Goal: Transaction & Acquisition: Book appointment/travel/reservation

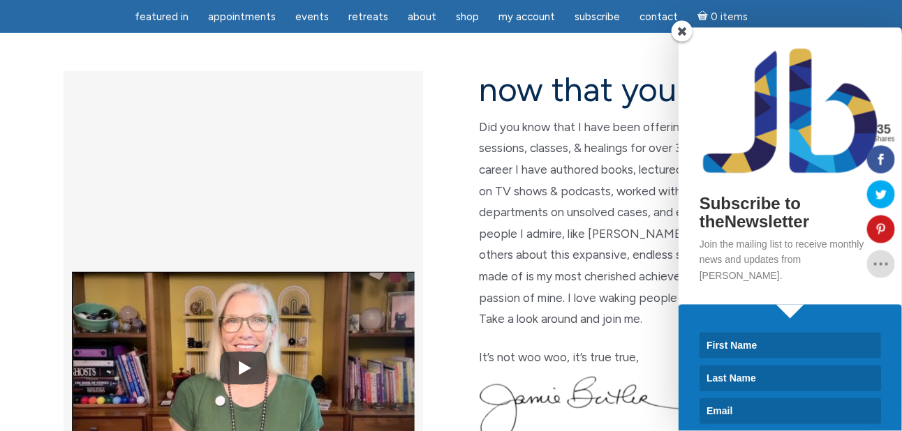
scroll to position [385, 0]
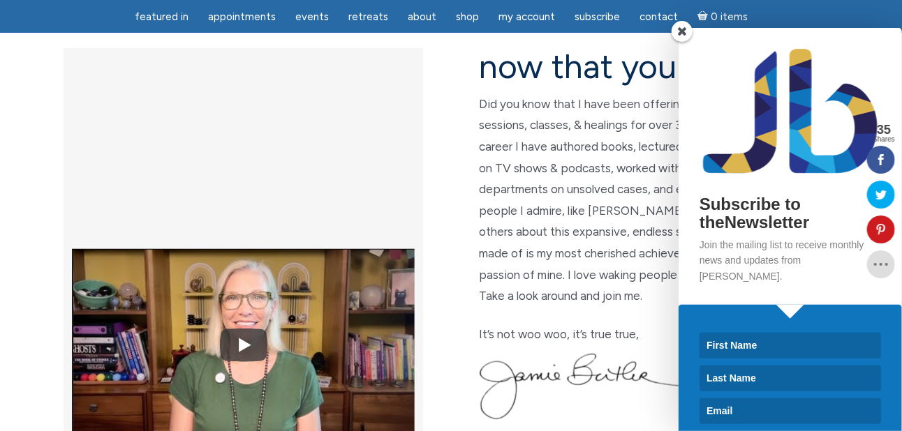
click at [683, 32] on span at bounding box center [681, 31] width 21 height 21
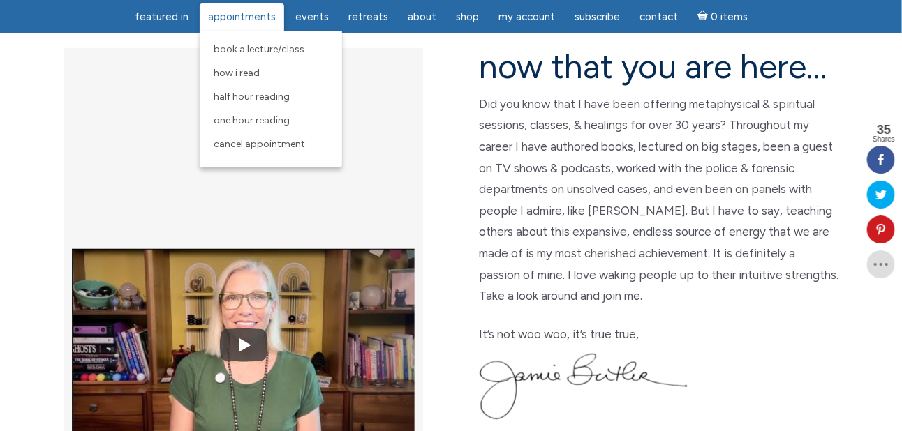
click at [242, 18] on span "Appointments" at bounding box center [242, 16] width 68 height 13
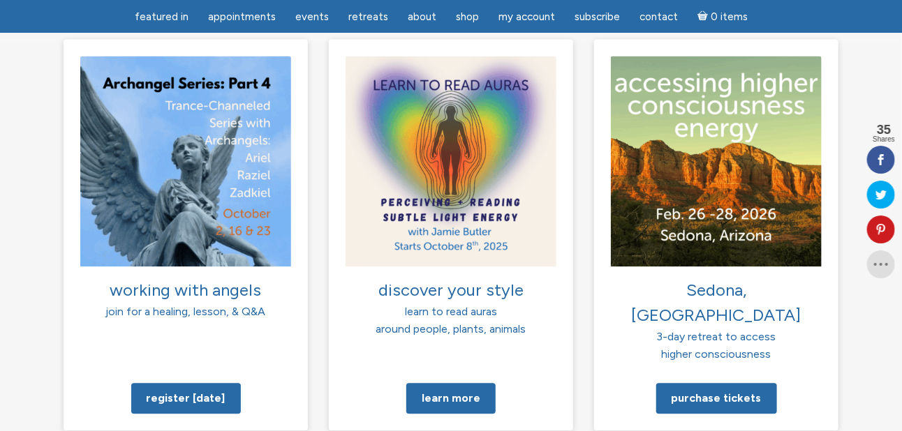
scroll to position [1090, 0]
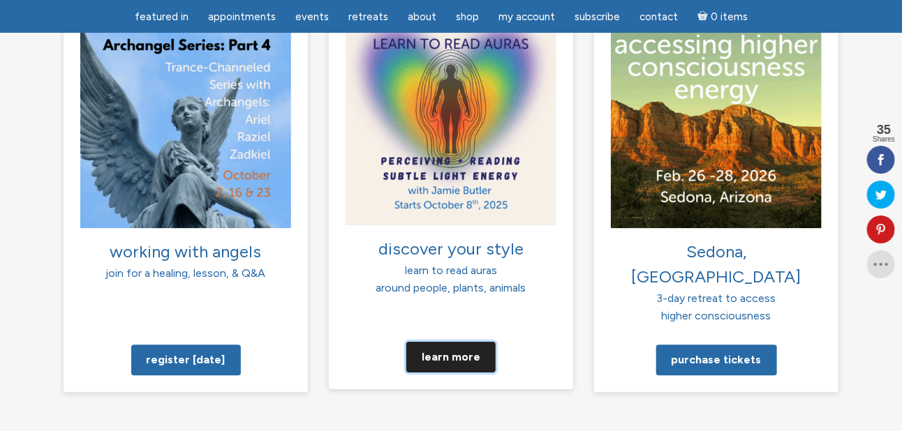
click at [441, 341] on link "Learn more" at bounding box center [450, 356] width 89 height 31
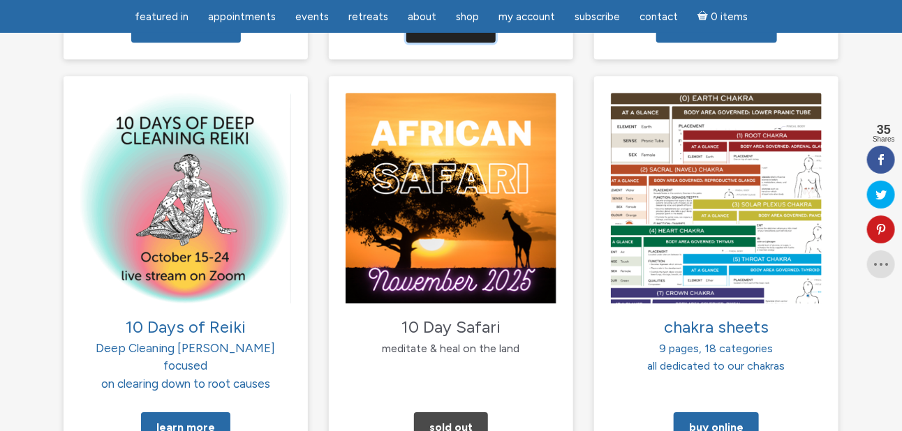
scroll to position [1461, 0]
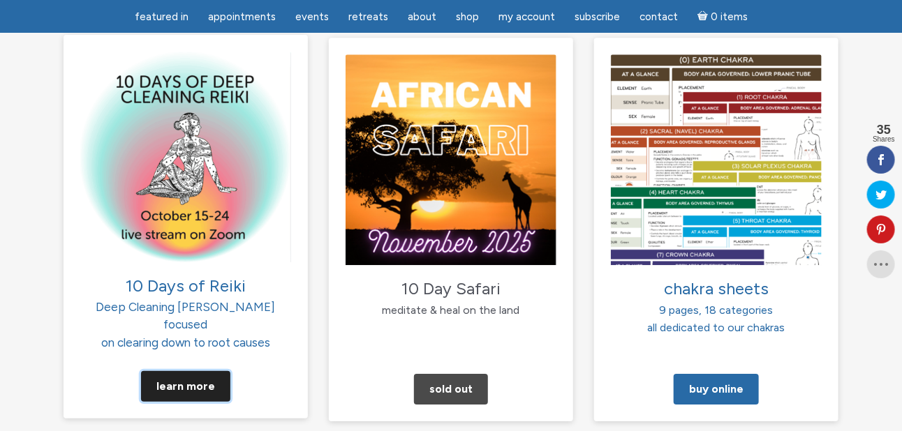
click at [187, 371] on link "Learn More" at bounding box center [185, 386] width 89 height 31
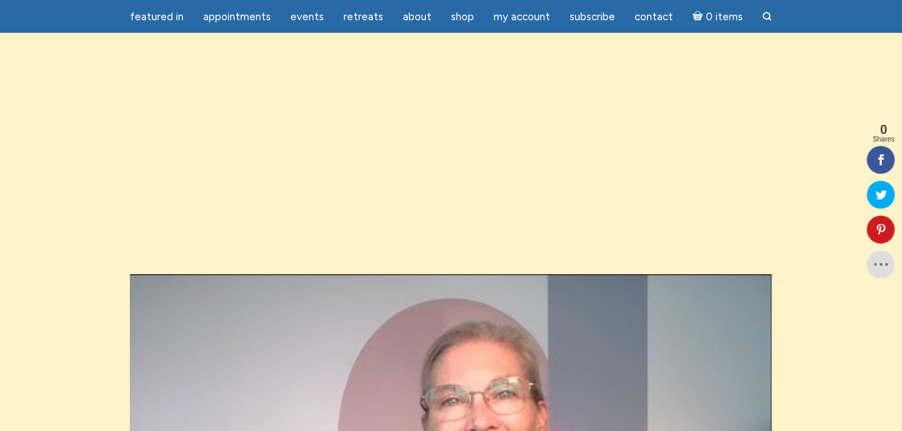
scroll to position [1426, 0]
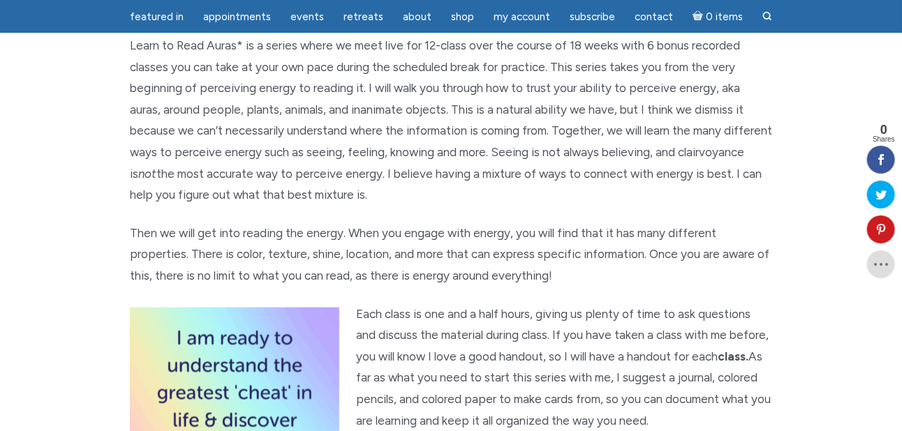
scroll to position [581, 0]
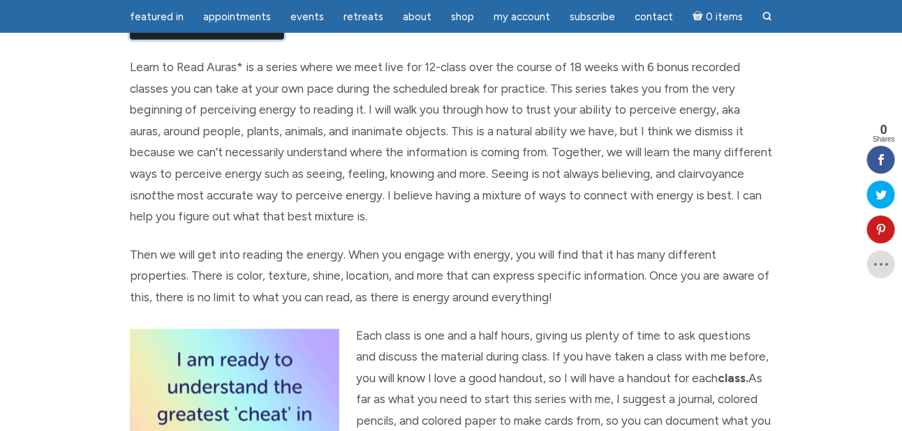
click at [202, 40] on link "Yes Please, Sign Me UP!" at bounding box center [207, 24] width 154 height 31
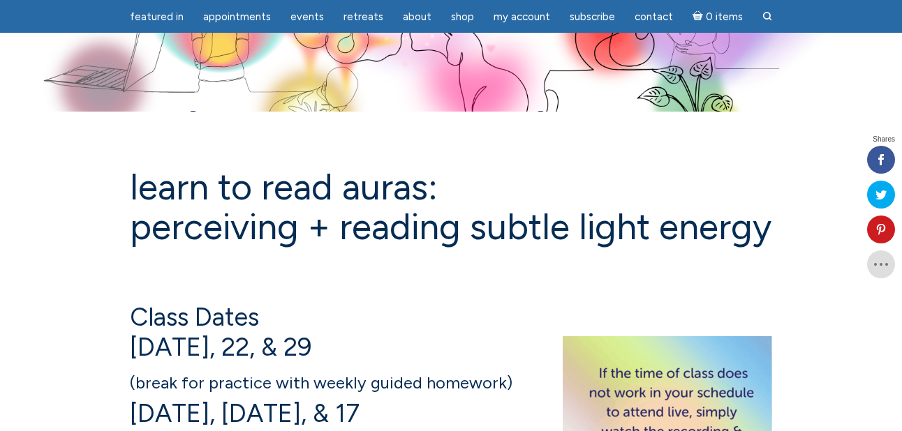
scroll to position [581, 0]
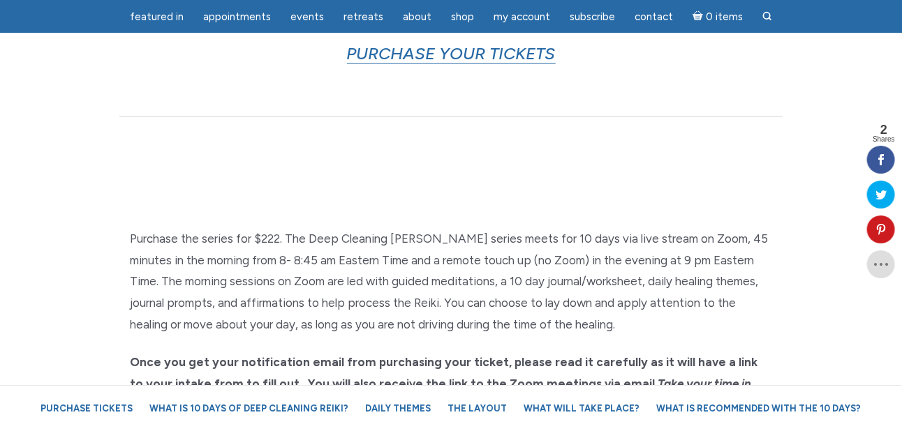
scroll to position [897, 0]
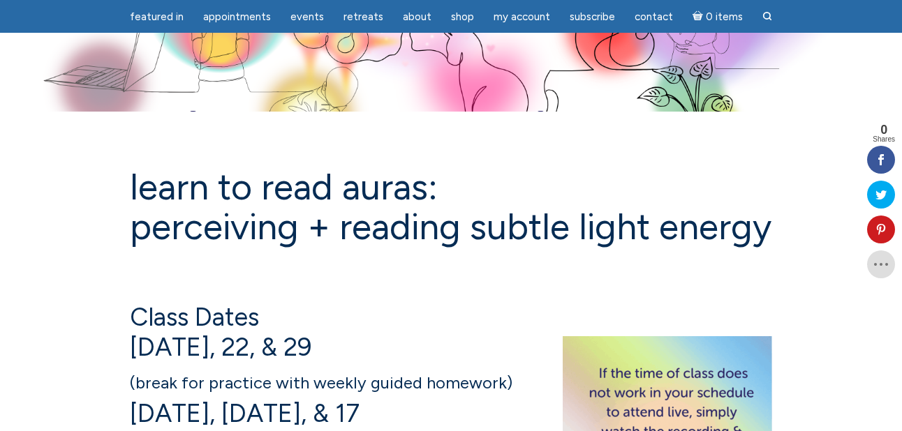
scroll to position [581, 0]
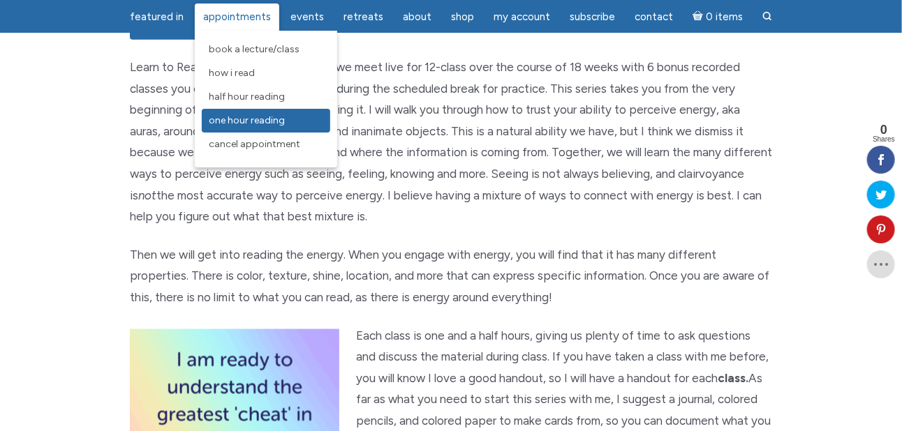
click at [240, 119] on span "One Hour Reading" at bounding box center [247, 120] width 76 height 12
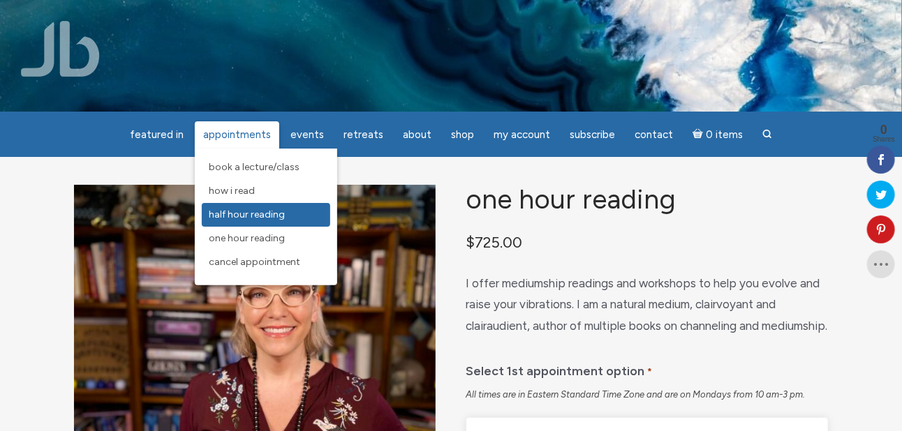
click at [237, 216] on span "Half Hour Reading" at bounding box center [247, 215] width 76 height 12
